Goal: Information Seeking & Learning: Find specific fact

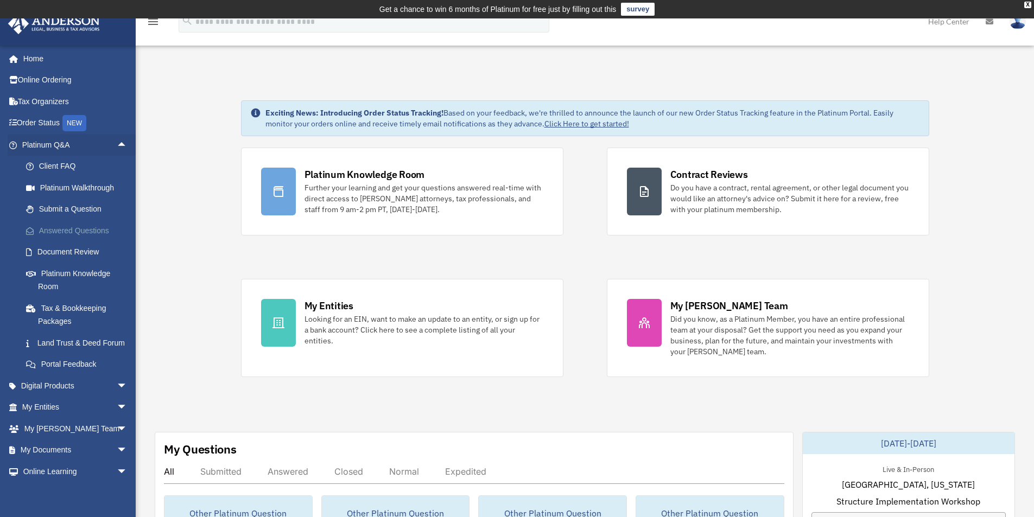
click at [81, 235] on link "Answered Questions" at bounding box center [79, 231] width 129 height 22
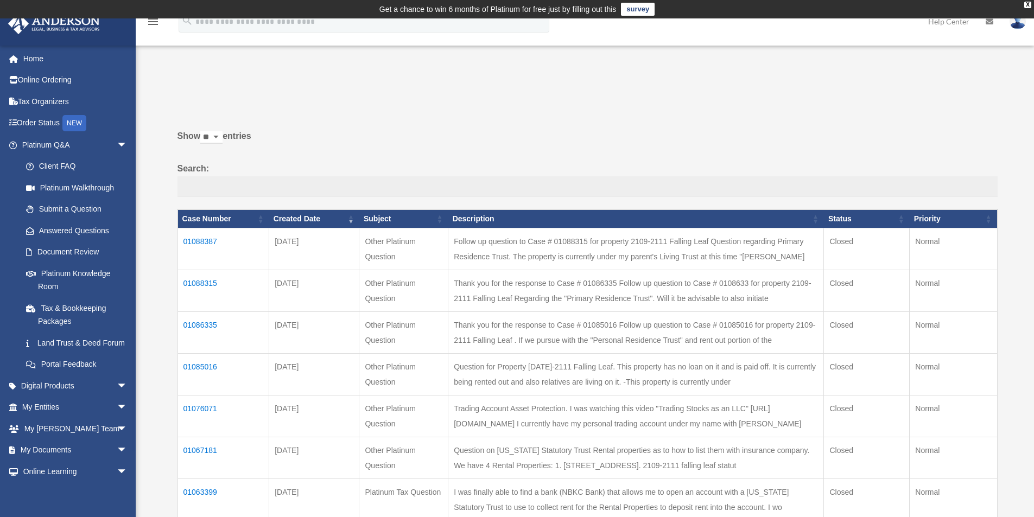
click at [201, 406] on td "01076071" at bounding box center [223, 416] width 92 height 42
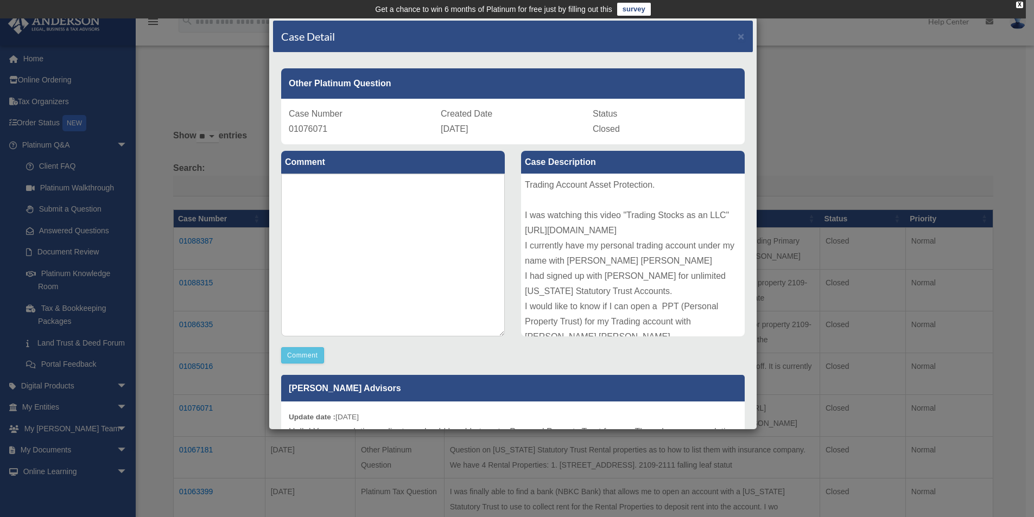
scroll to position [42, 0]
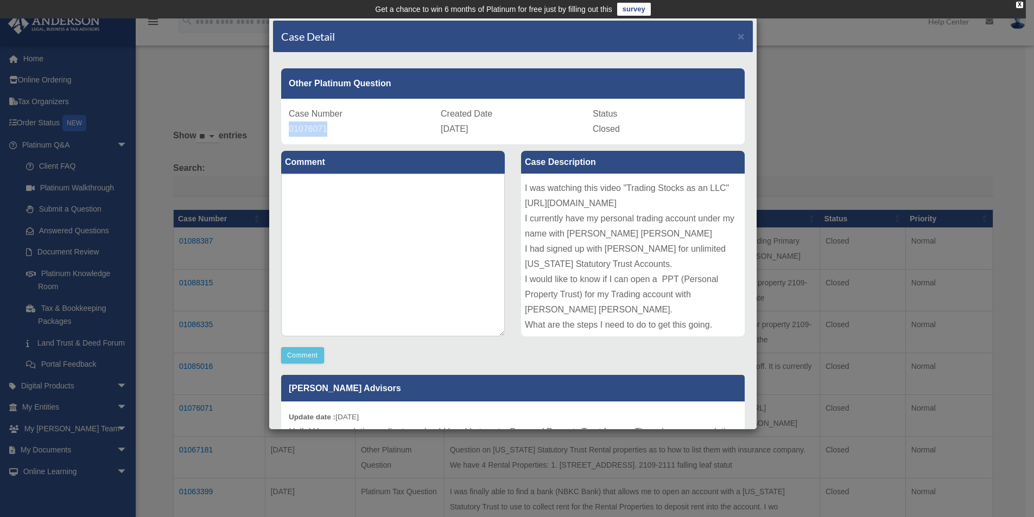
drag, startPoint x: 319, startPoint y: 120, endPoint x: 283, endPoint y: 128, distance: 37.1
click at [283, 128] on div "Case Number 01076071 Created Date [DATE] Status Closed" at bounding box center [512, 122] width 463 height 46
copy span "01076071"
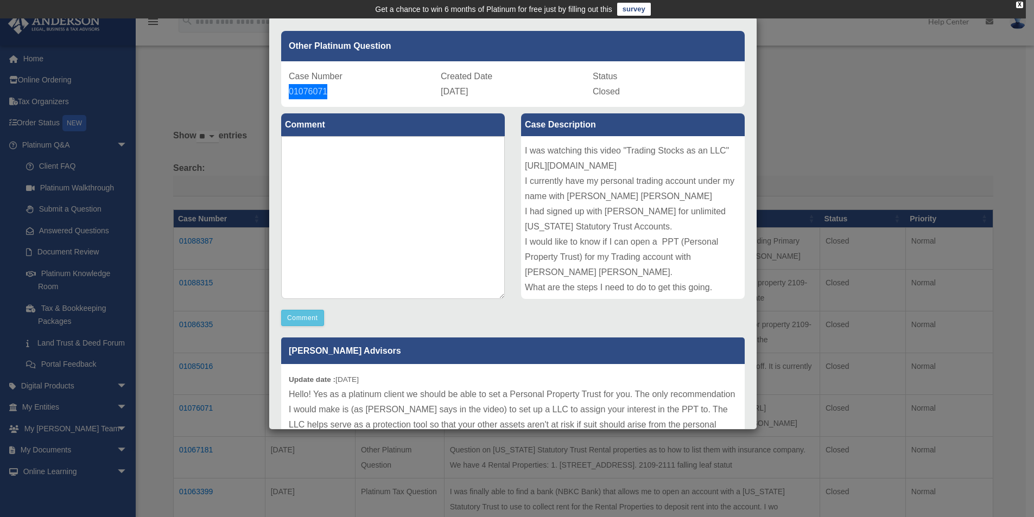
scroll to position [163, 0]
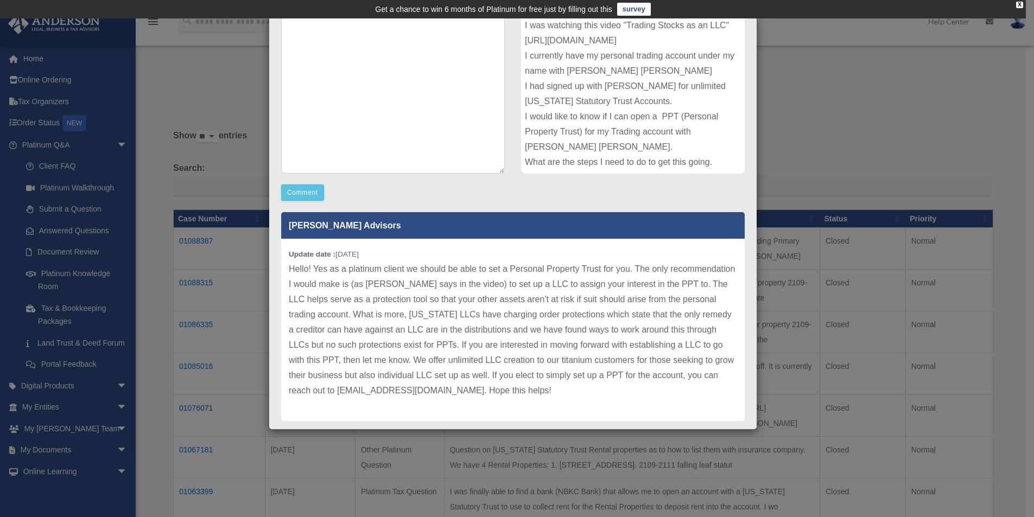
click at [36, 63] on div "Case Detail × Other Platinum Question Case Number 01076071 Created Date [DATE] …" at bounding box center [517, 258] width 1034 height 517
